Goal: Task Accomplishment & Management: Use online tool/utility

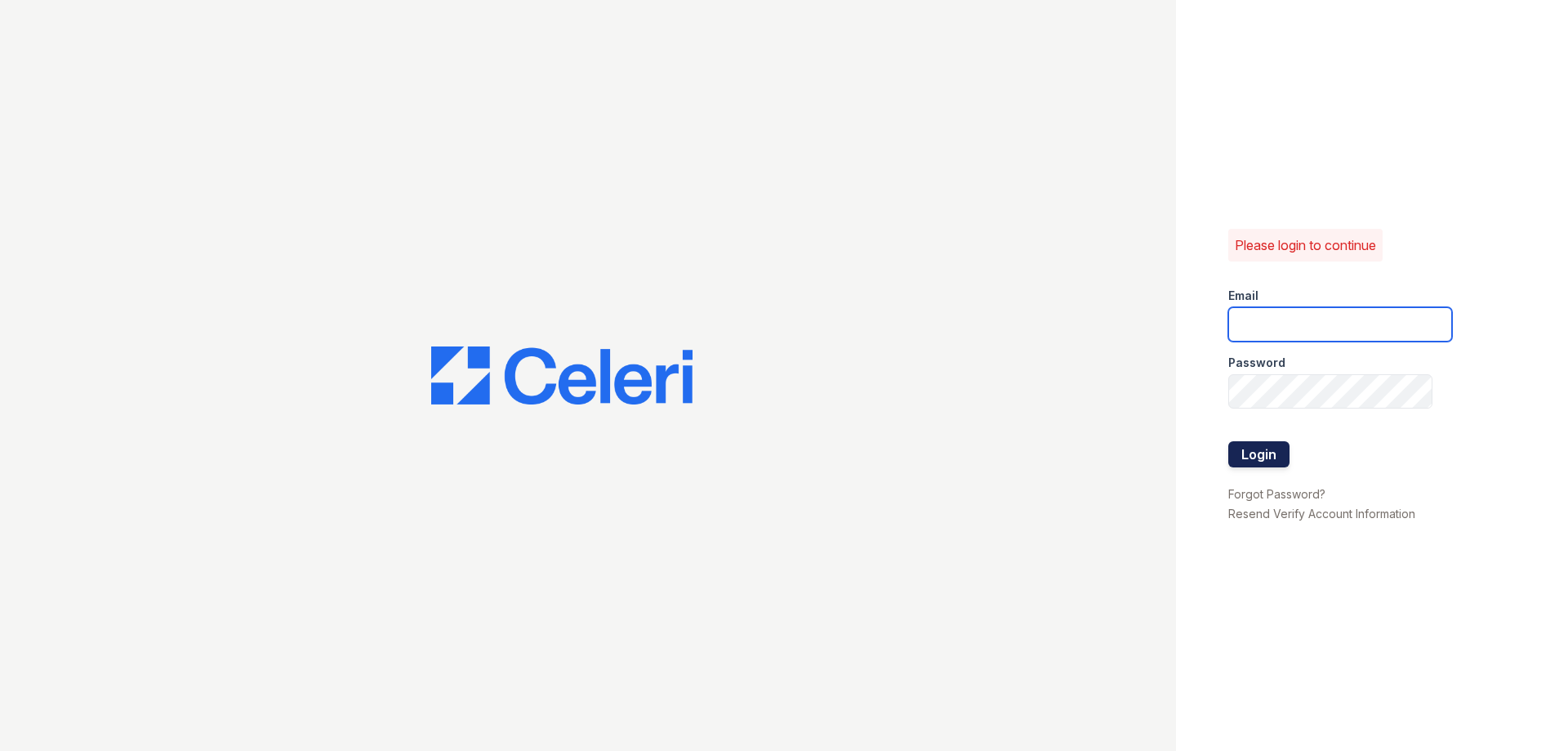
type input "[EMAIL_ADDRESS][DOMAIN_NAME]"
click at [1258, 455] on button "Login" at bounding box center [1259, 455] width 61 height 26
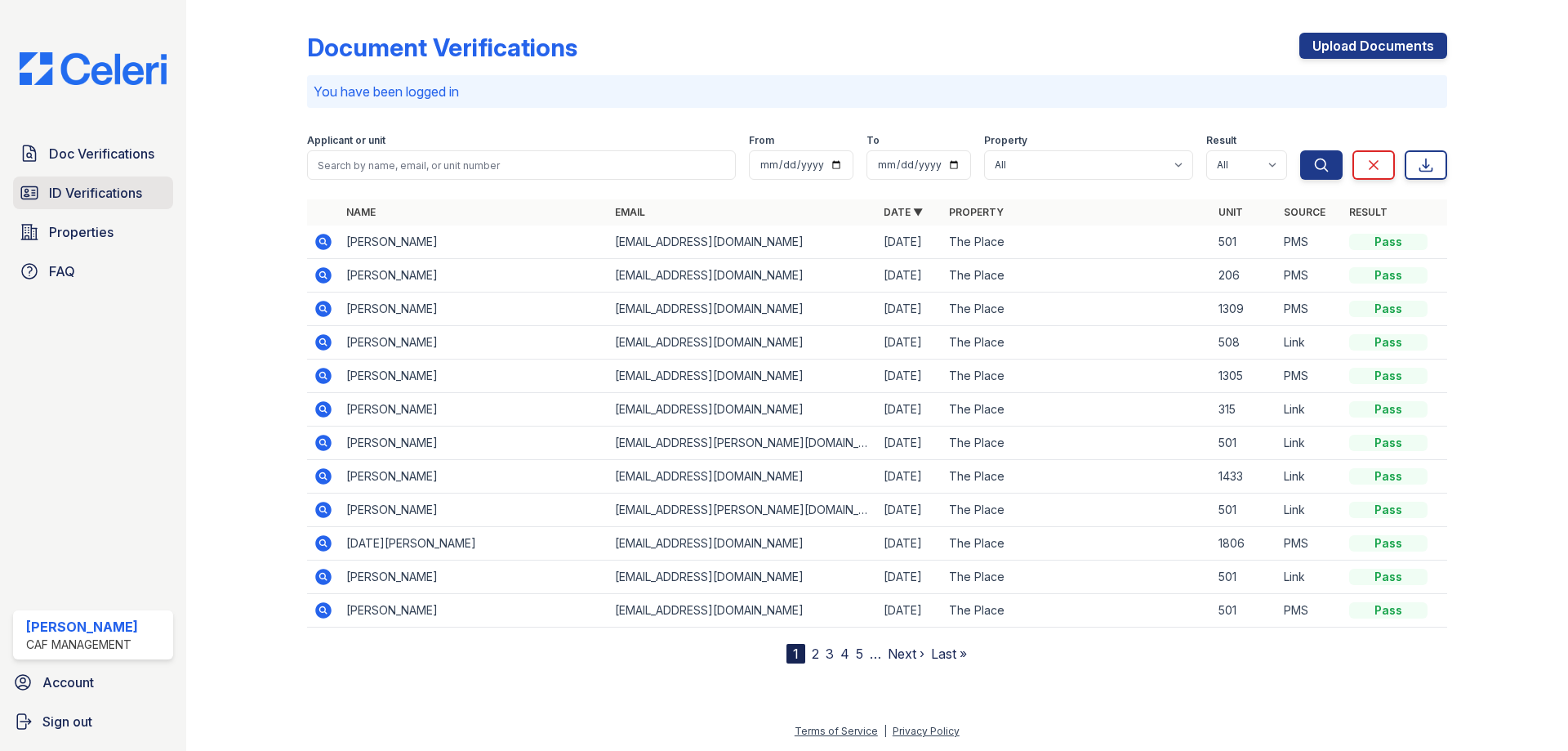
click at [85, 185] on span "ID Verifications" at bounding box center [95, 192] width 94 height 19
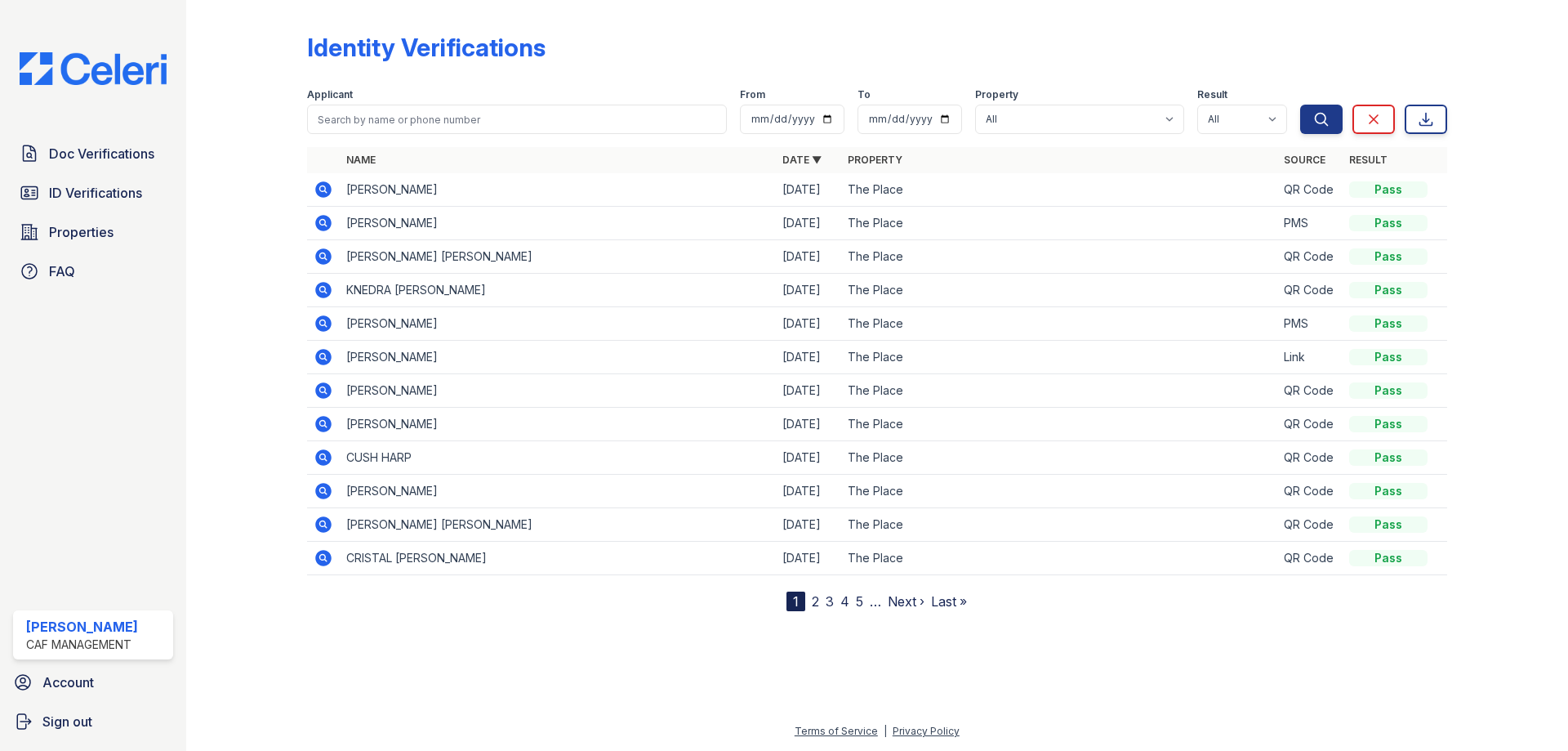
drag, startPoint x: 343, startPoint y: 185, endPoint x: 498, endPoint y: 194, distance: 155.3
click at [498, 194] on td "ALEXANDER LOPEZ" at bounding box center [558, 190] width 436 height 33
click at [81, 238] on span "Properties" at bounding box center [81, 232] width 65 height 19
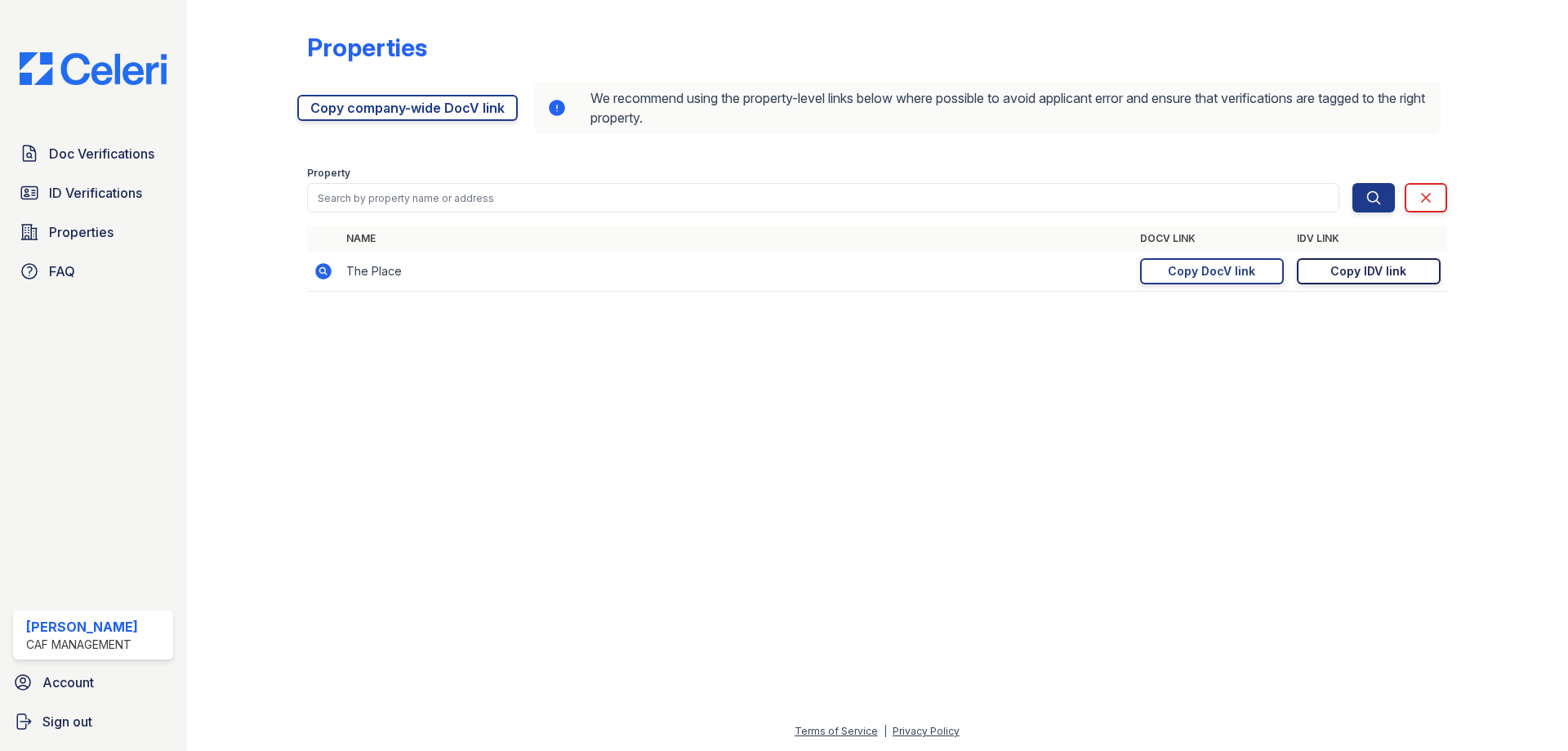
click at [1324, 273] on link "Copy IDV link Copy link" at bounding box center [1369, 271] width 143 height 26
click at [1194, 276] on div "Copy DocV link" at bounding box center [1211, 271] width 87 height 17
